Goal: Find specific page/section: Find specific page/section

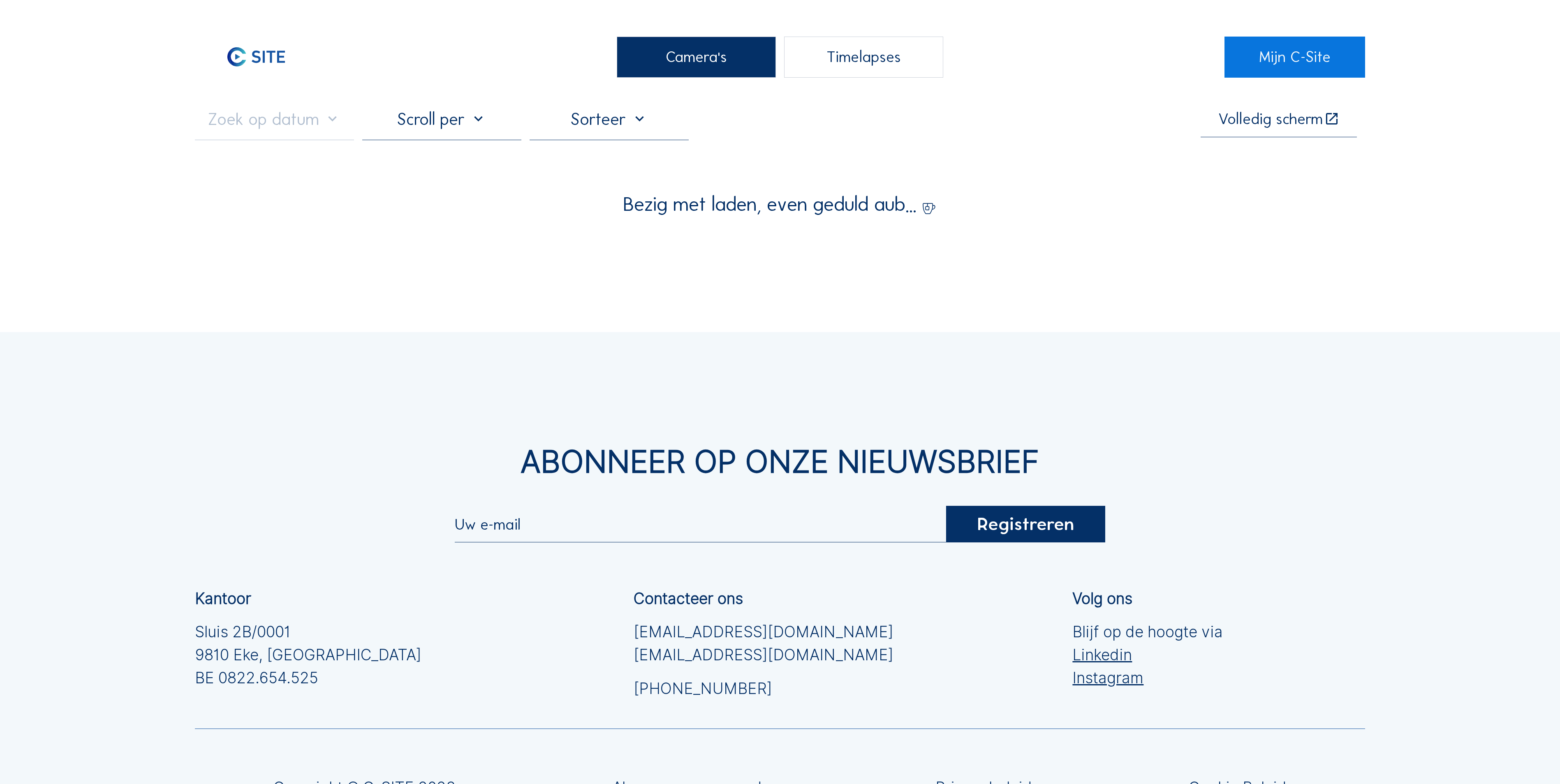
click at [673, 52] on div "Camera's" at bounding box center [696, 57] width 159 height 41
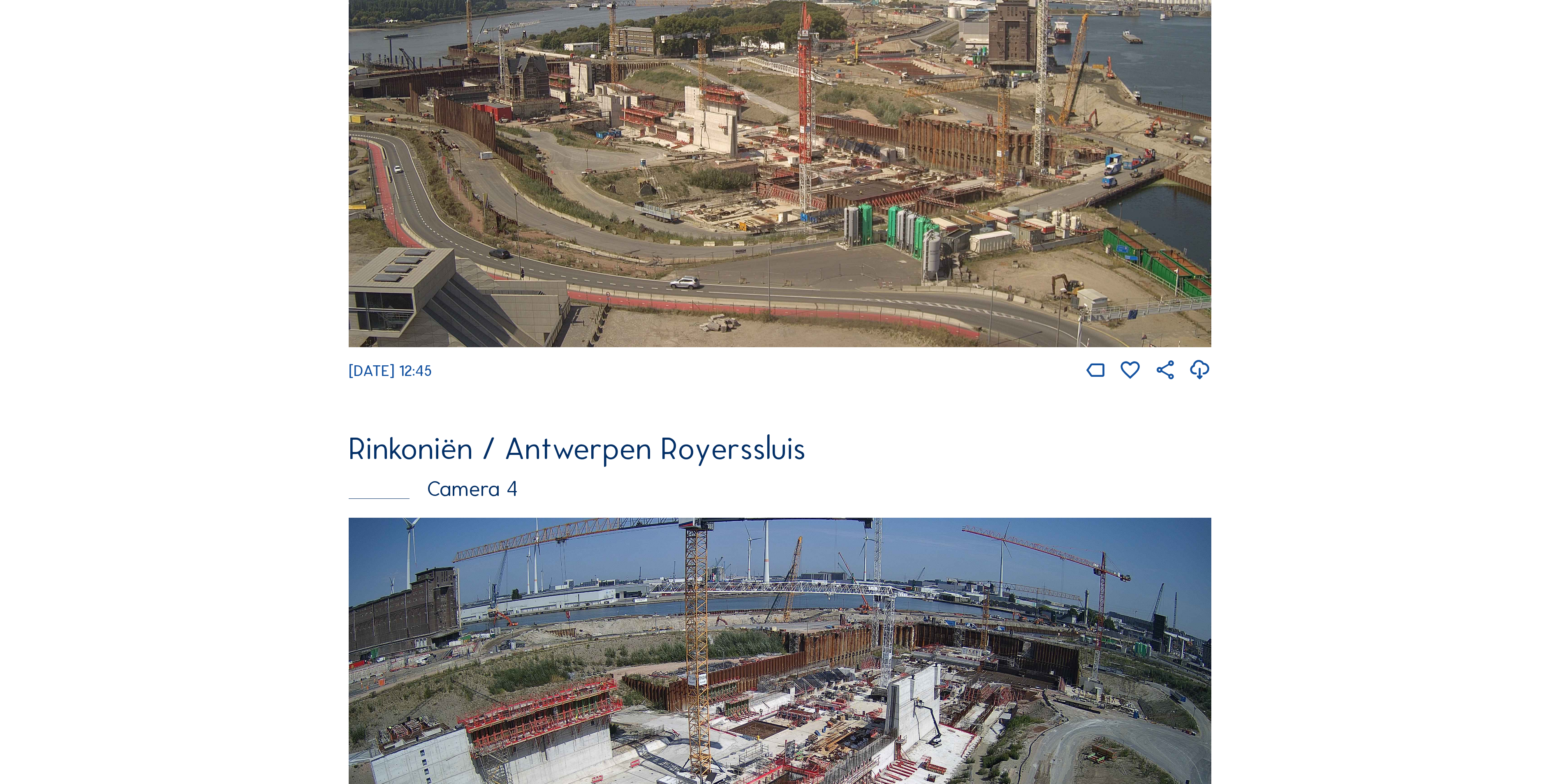
scroll to position [1562, 0]
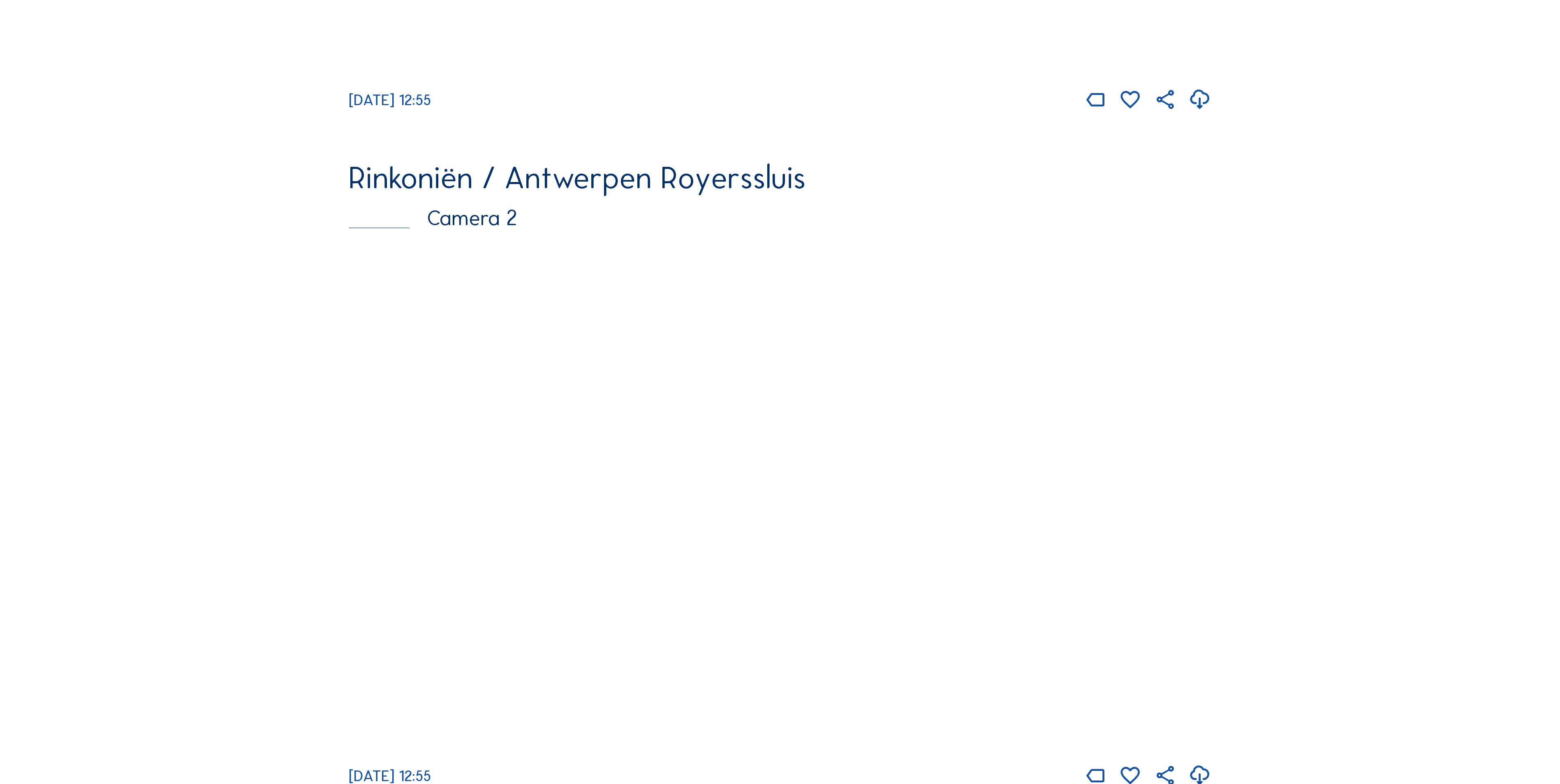
scroll to position [740, 0]
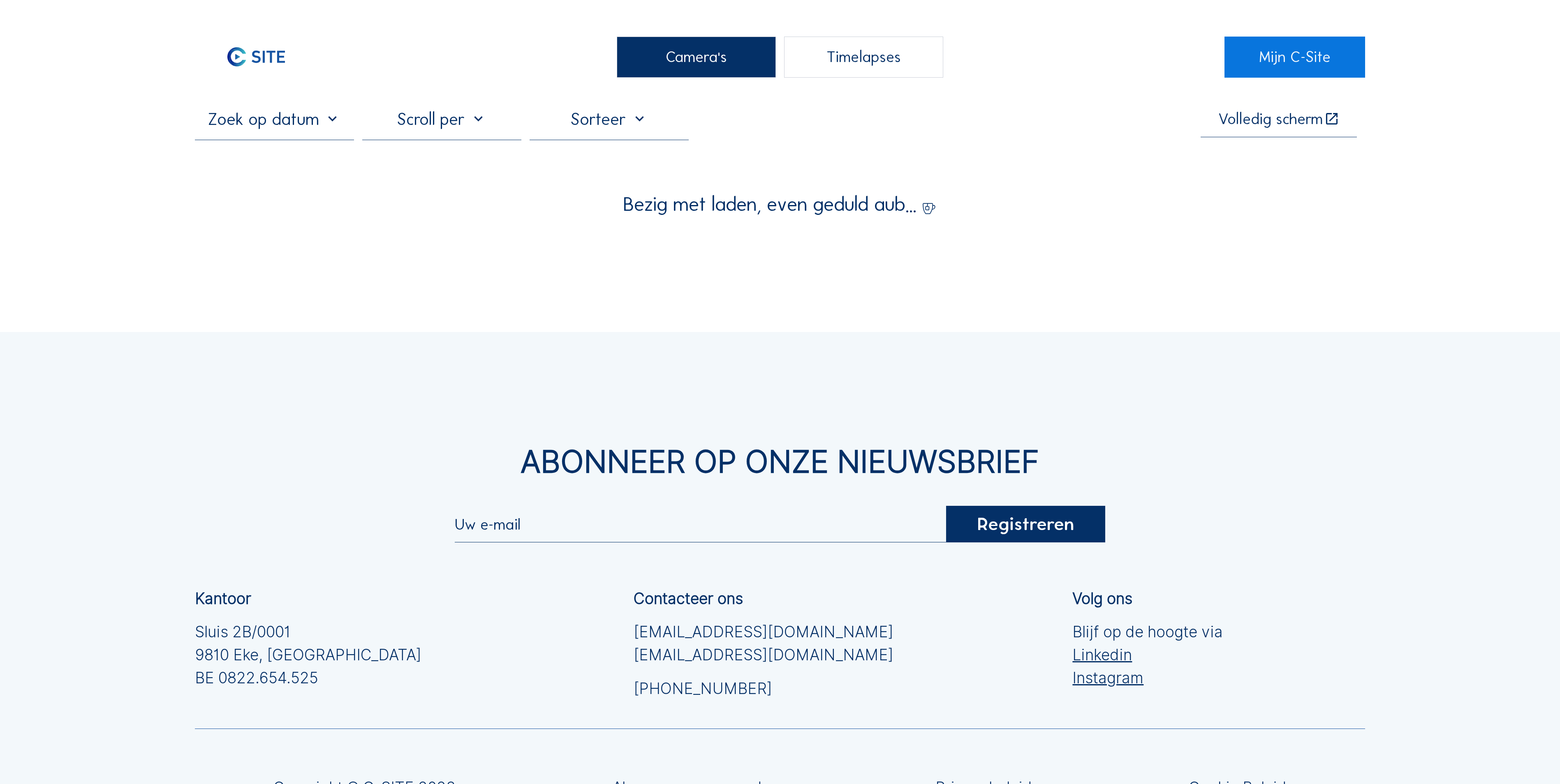
click at [710, 74] on div "Camera's" at bounding box center [696, 57] width 159 height 41
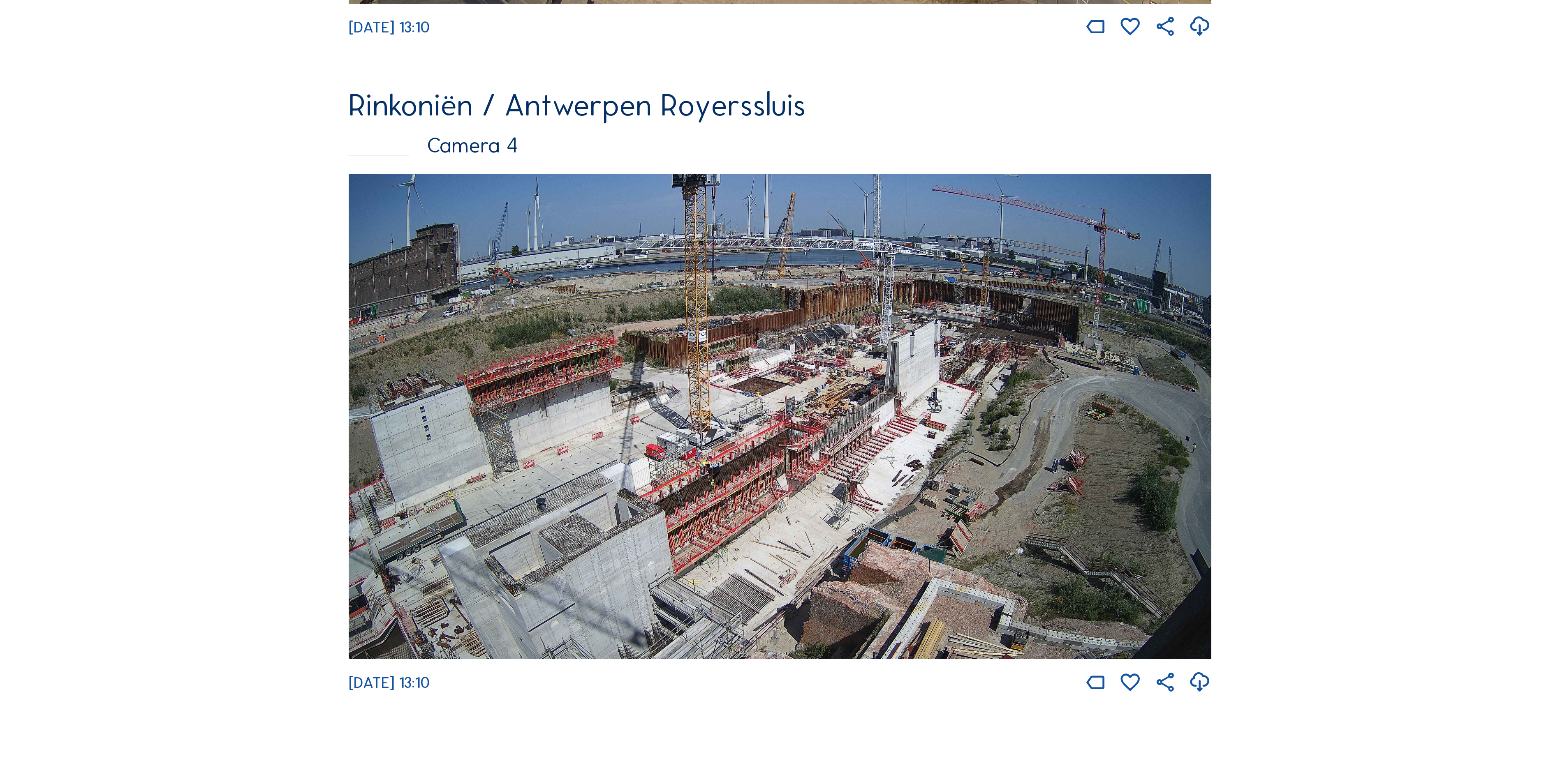
scroll to position [2055, 0]
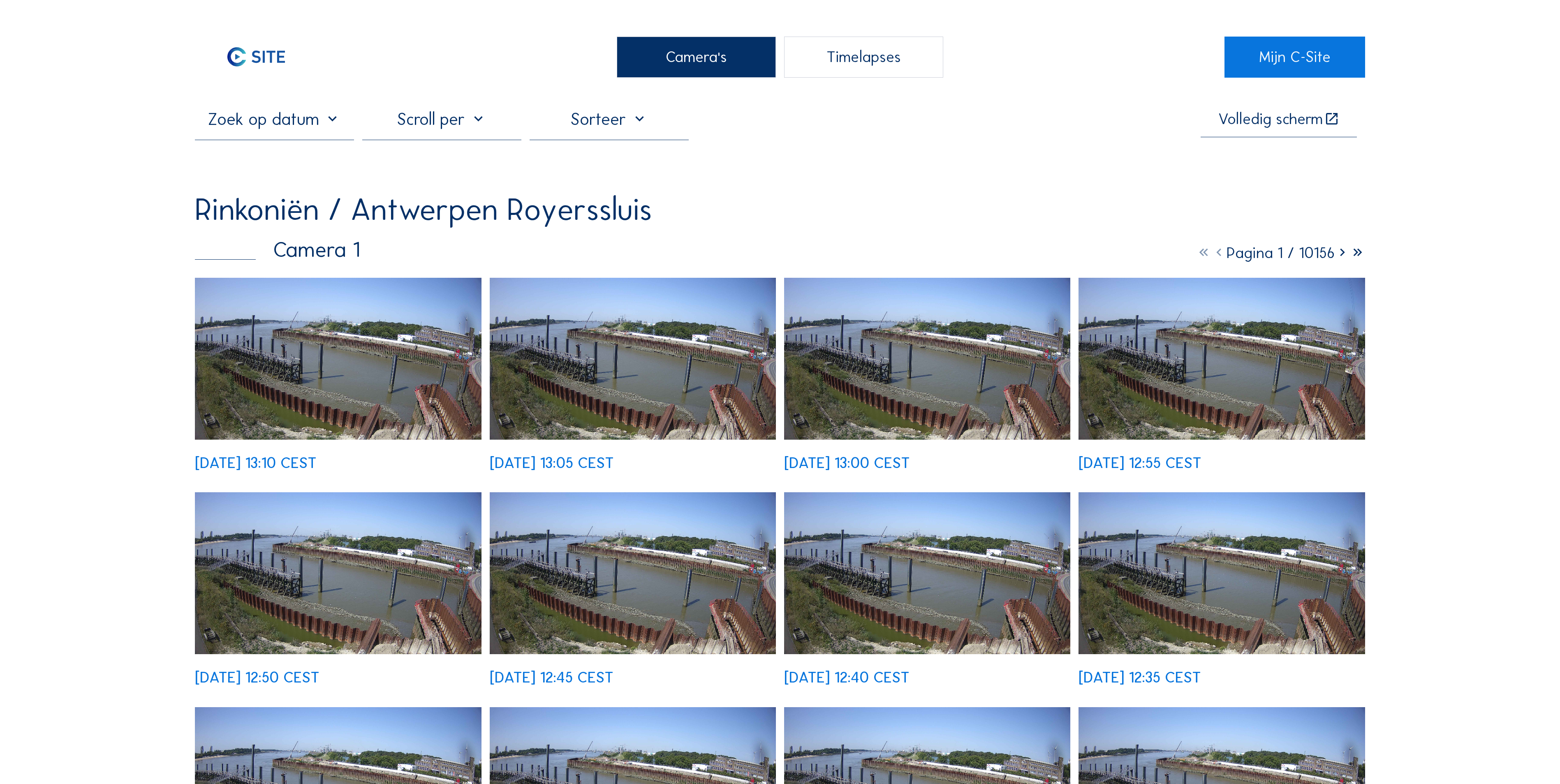
click at [732, 71] on div "Camera's" at bounding box center [696, 57] width 159 height 41
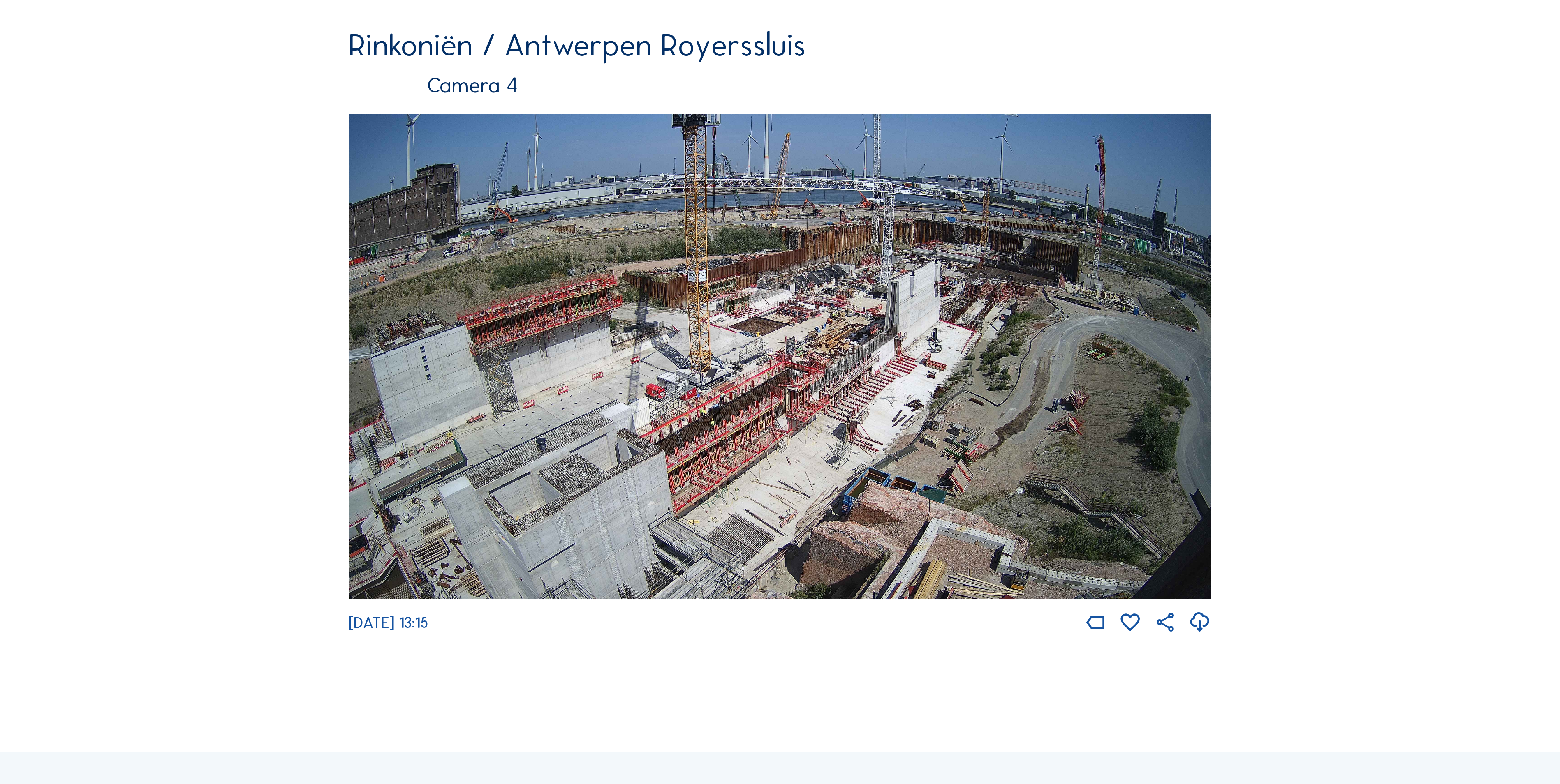
scroll to position [2138, 0]
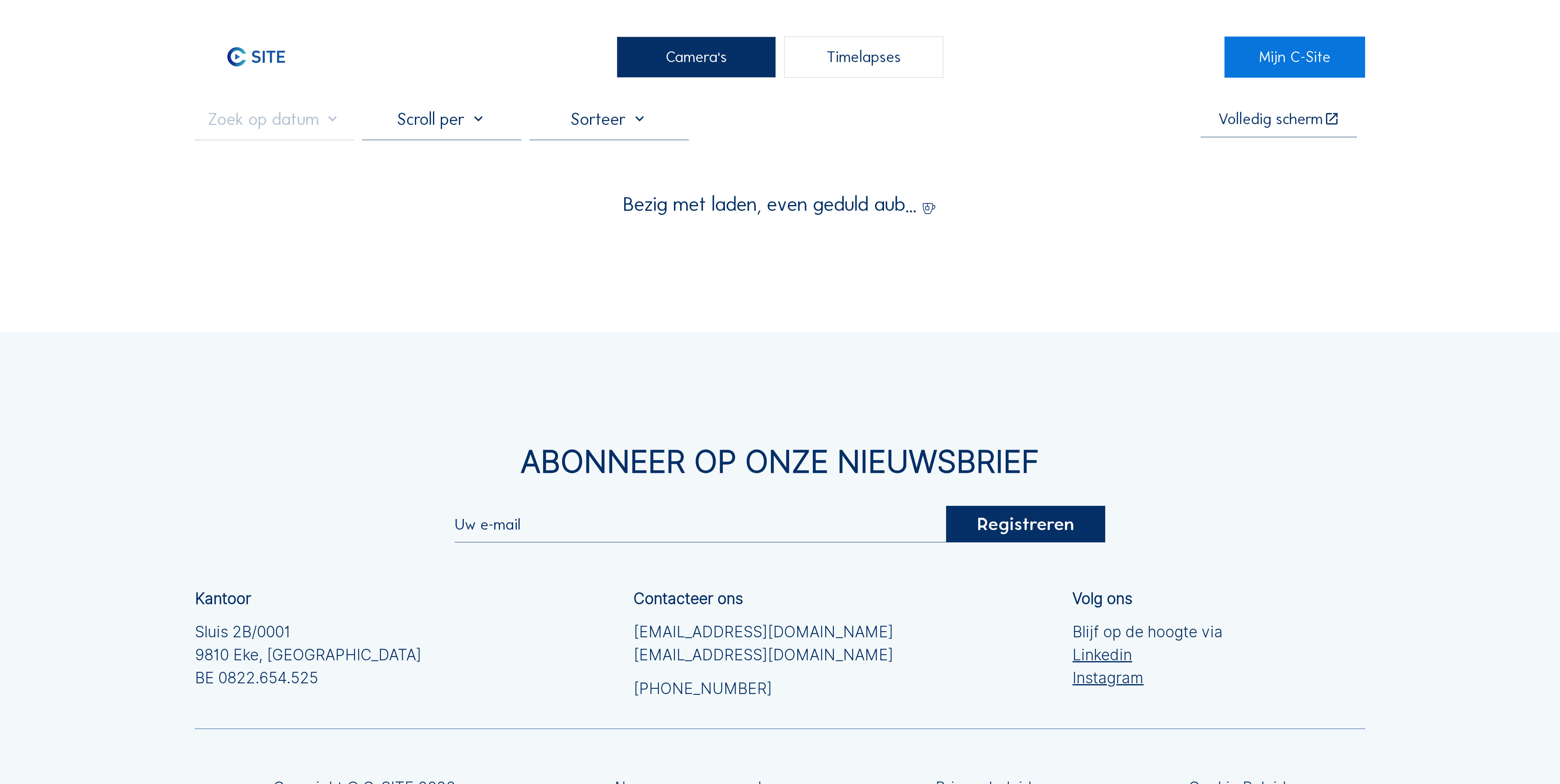
drag, startPoint x: 650, startPoint y: 67, endPoint x: 348, endPoint y: 58, distance: 302.1
click at [640, 68] on div "Camera's" at bounding box center [696, 57] width 159 height 41
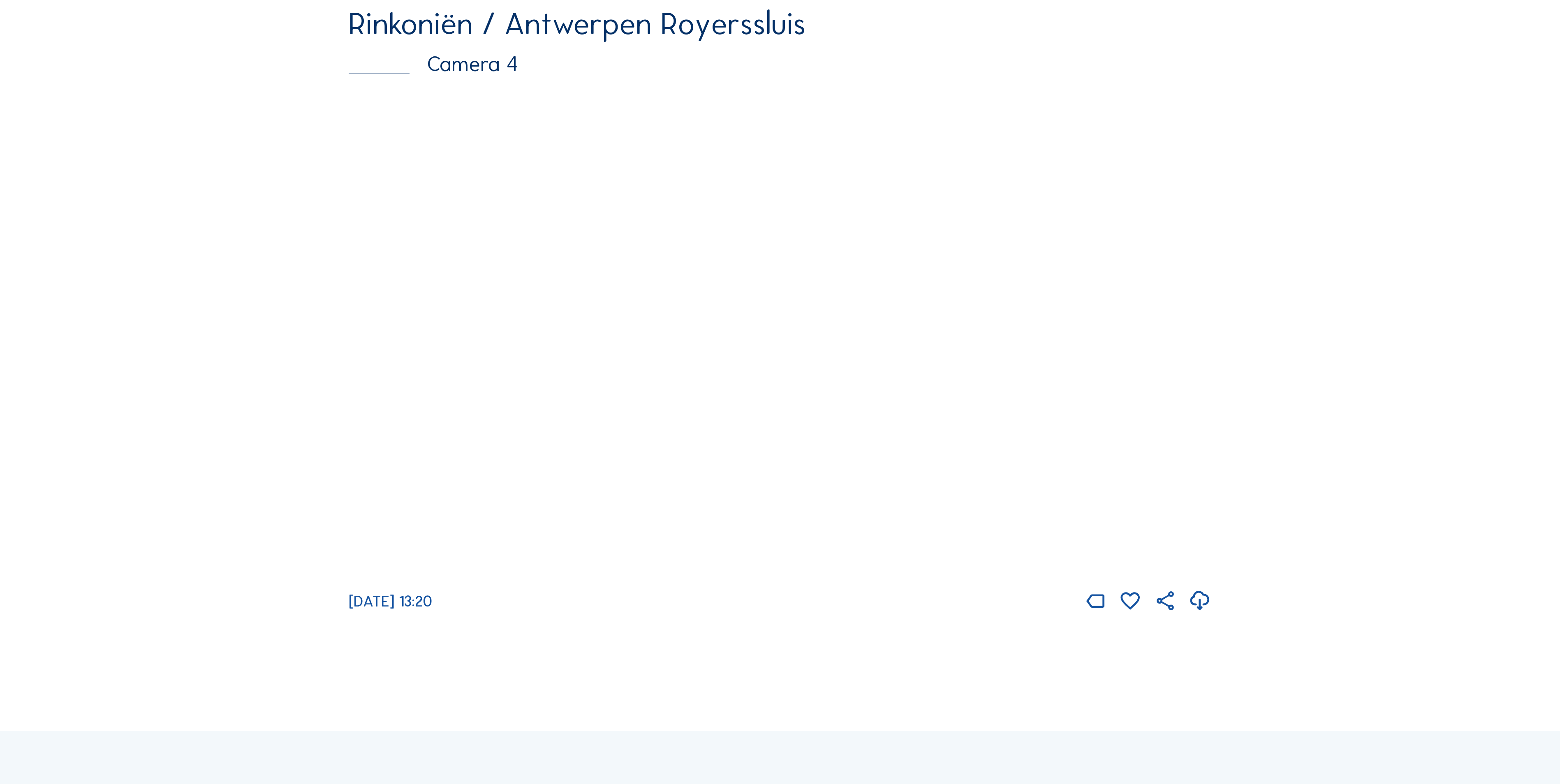
scroll to position [2138, 0]
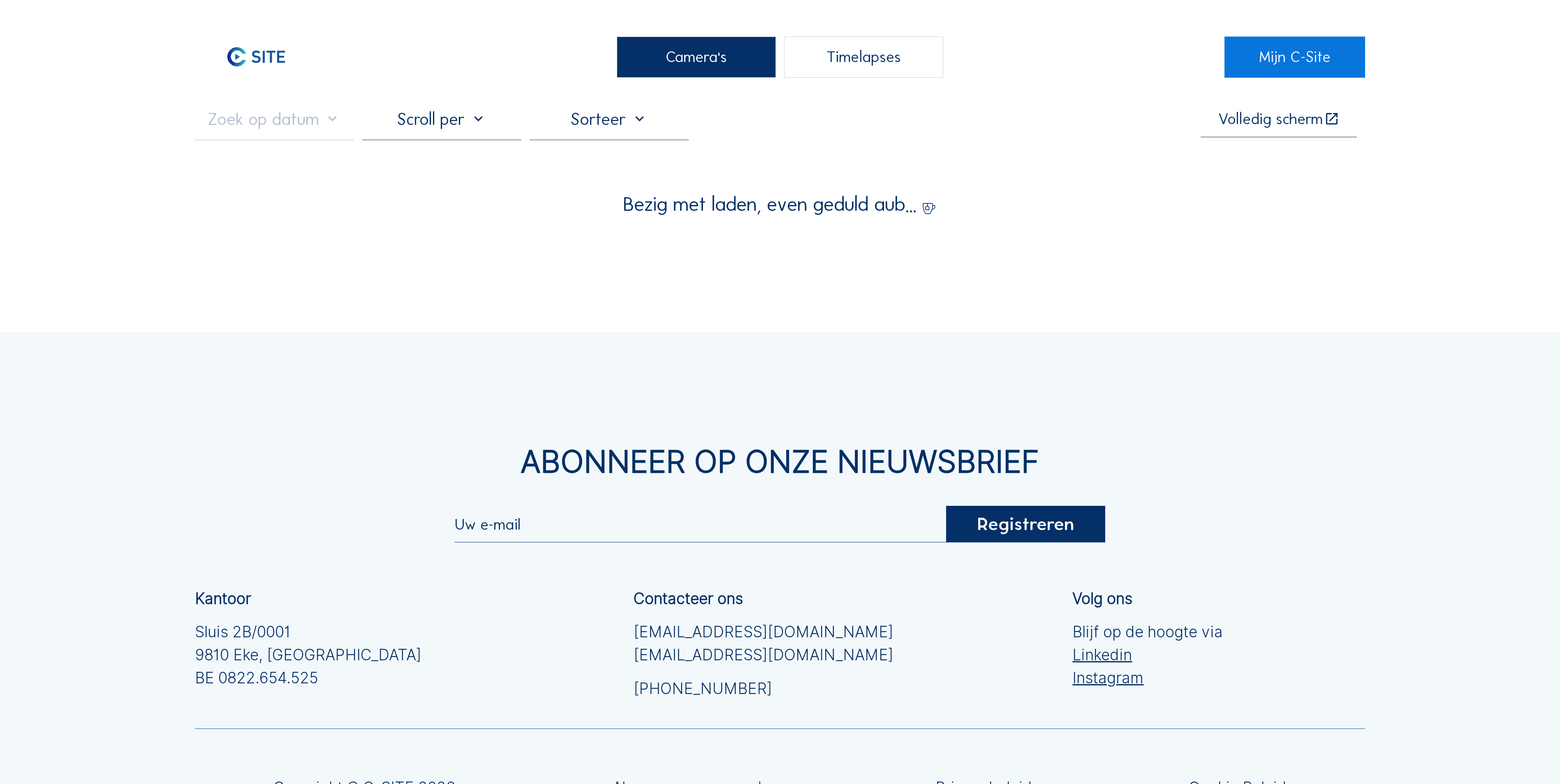
click at [679, 53] on div "Camera's" at bounding box center [696, 57] width 159 height 41
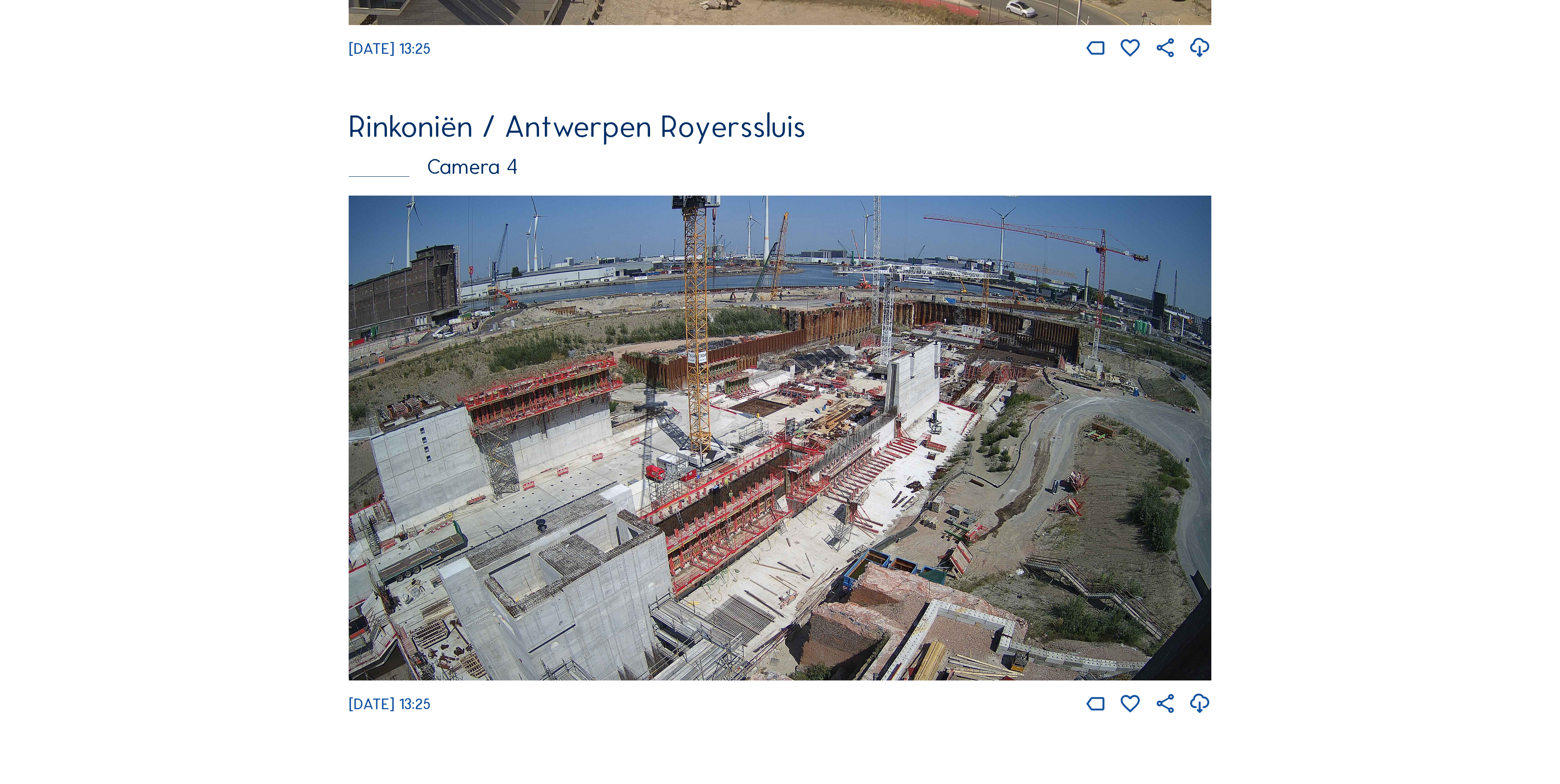
scroll to position [2055, 0]
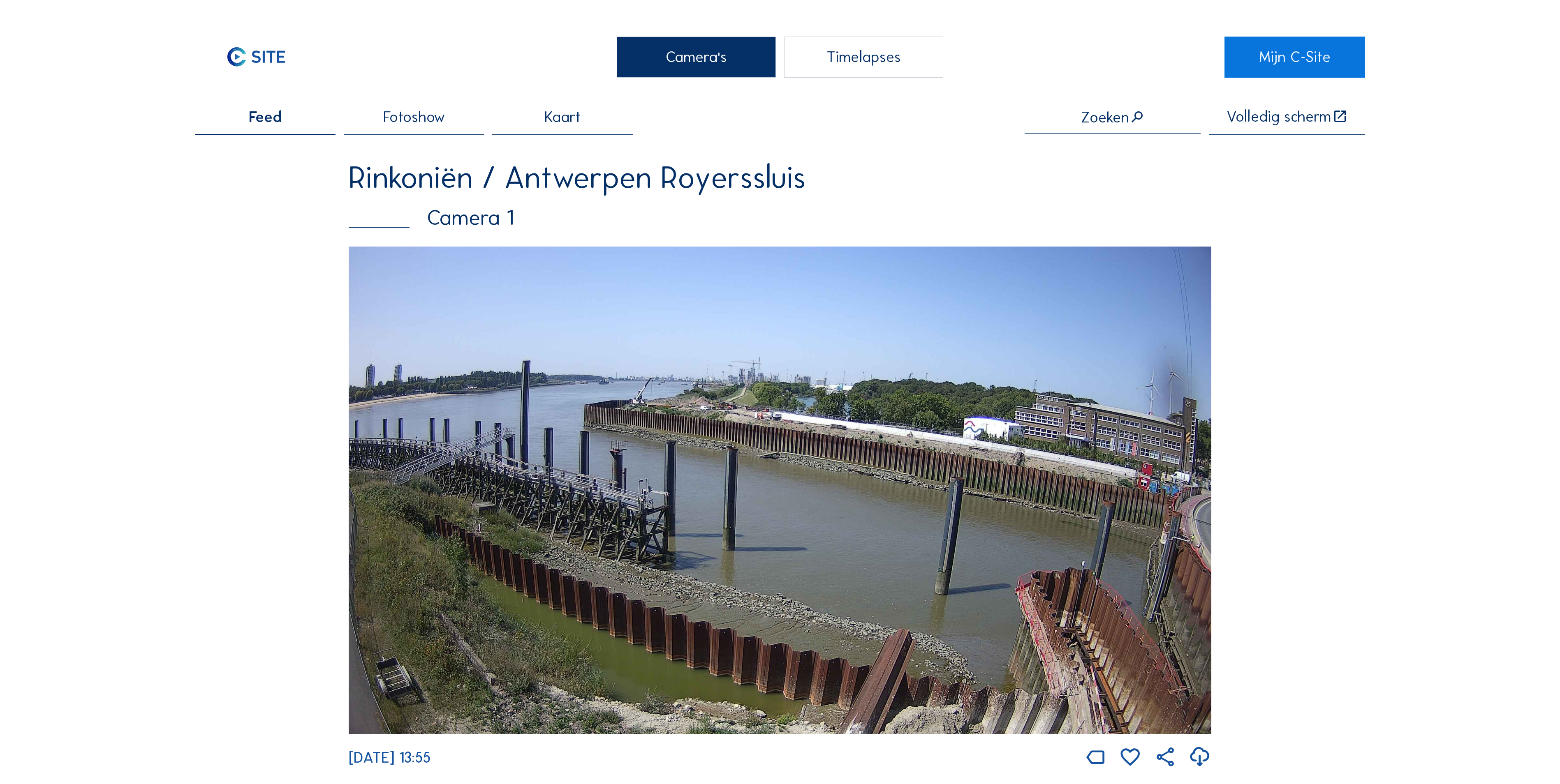
click at [651, 48] on div "Camera's" at bounding box center [696, 57] width 159 height 41
click at [666, 48] on div "Camera's" at bounding box center [696, 57] width 159 height 41
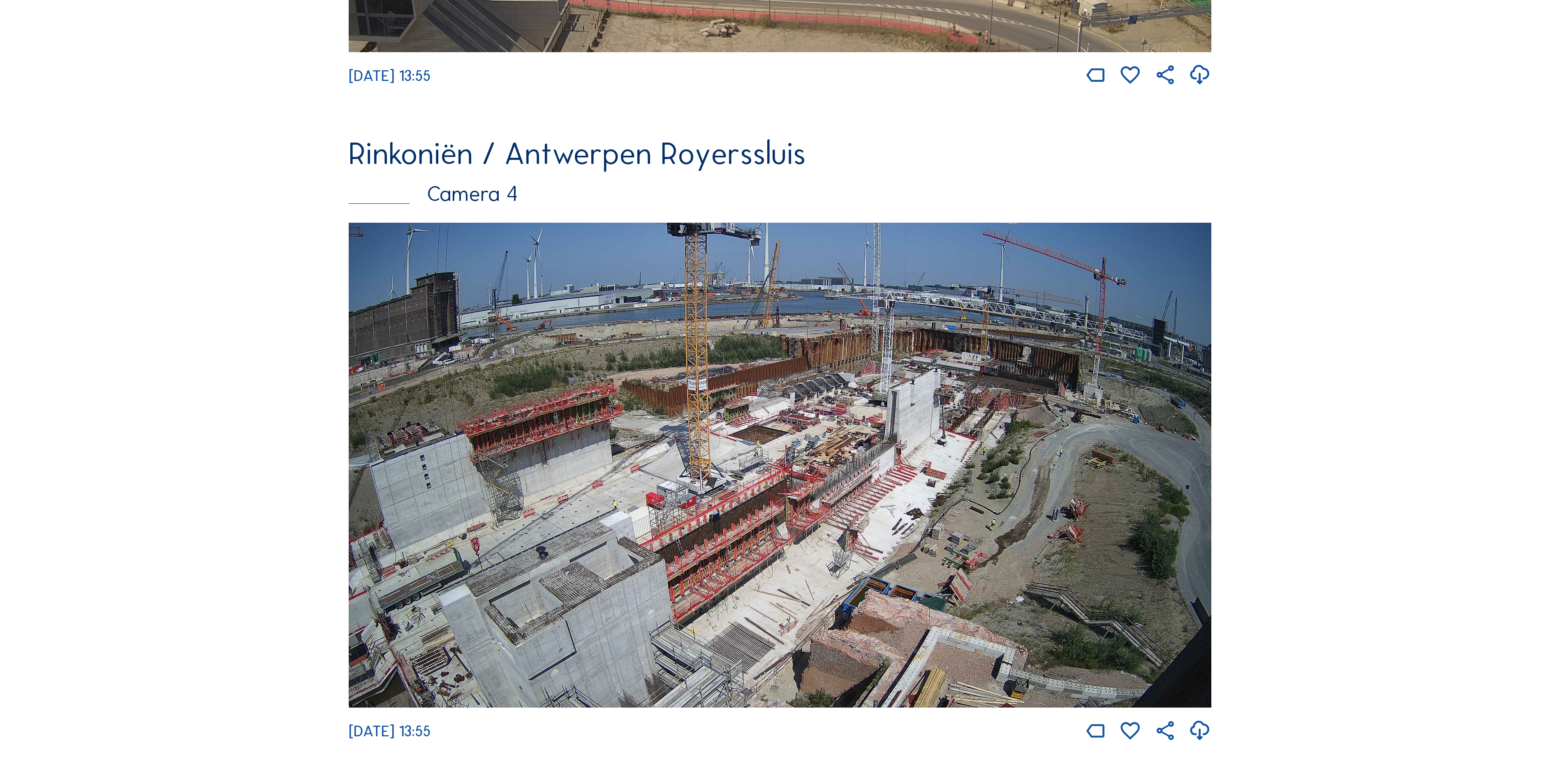
scroll to position [2084, 0]
